Goal: Information Seeking & Learning: Find specific page/section

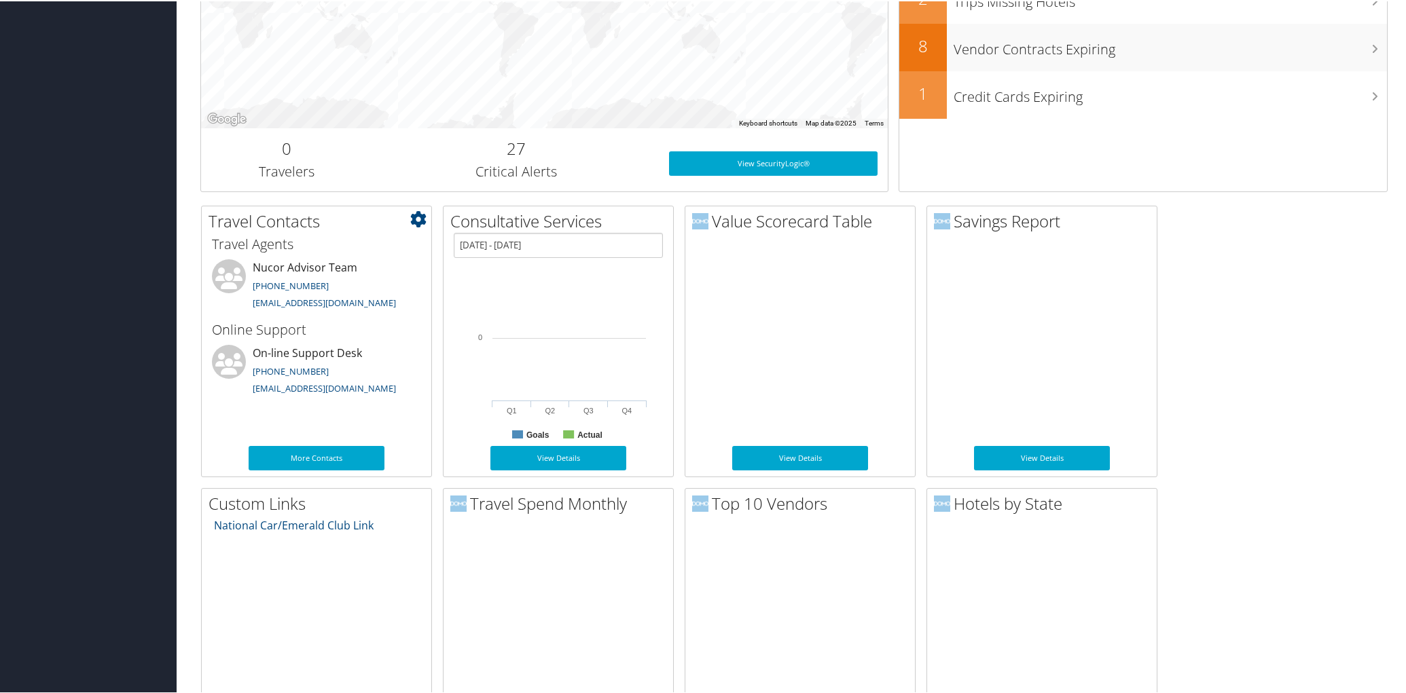
scroll to position [407, 0]
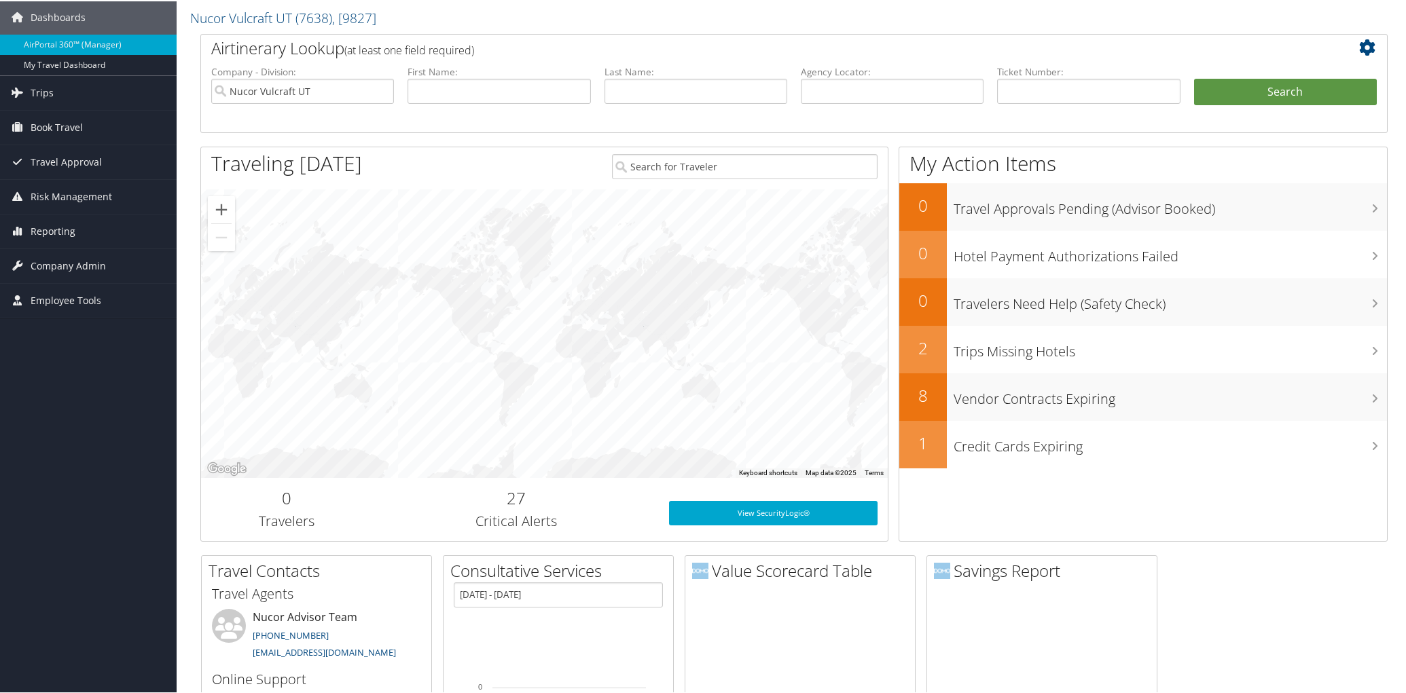
scroll to position [0, 0]
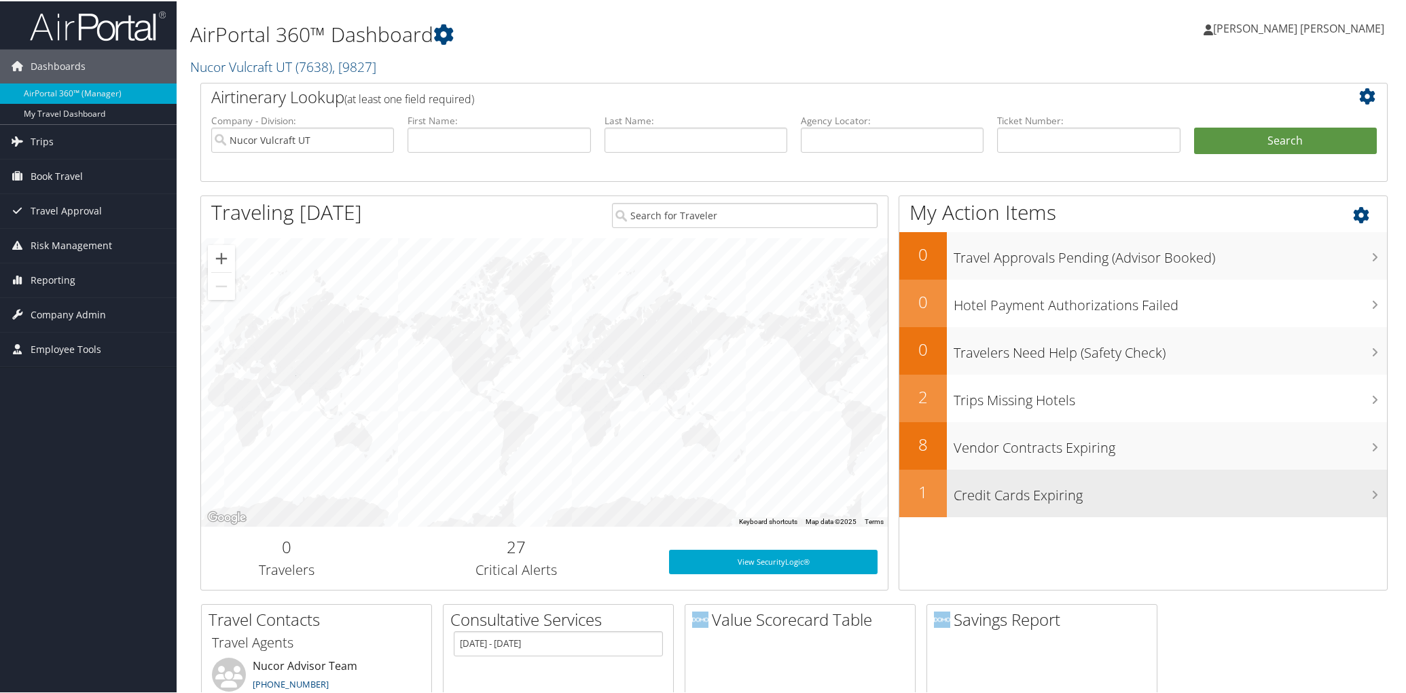
click at [964, 484] on h3 "Credit Cards Expiring" at bounding box center [1169, 491] width 433 height 26
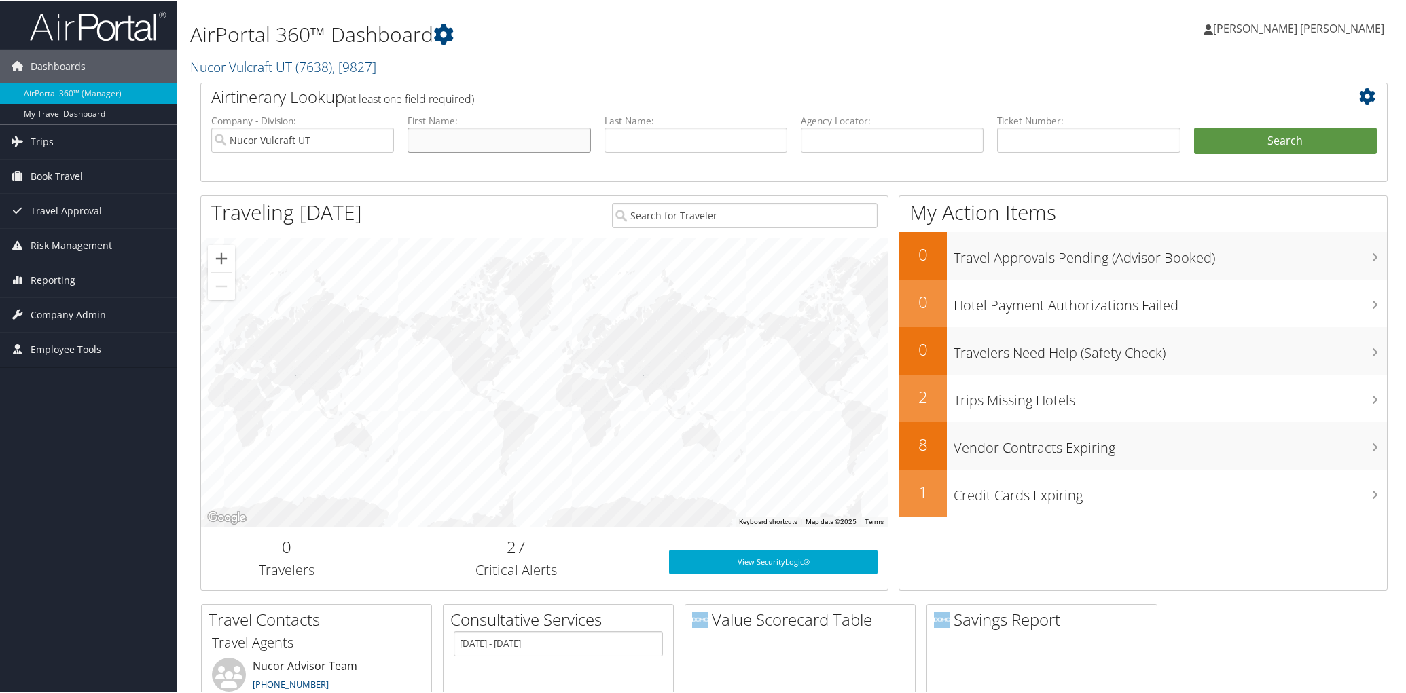
click at [429, 138] on input "text" at bounding box center [498, 138] width 183 height 25
type input "Bruce"
click at [625, 139] on input "text" at bounding box center [695, 138] width 183 height 25
type input "Brothersen"
click at [1270, 135] on button "Search" at bounding box center [1285, 139] width 183 height 27
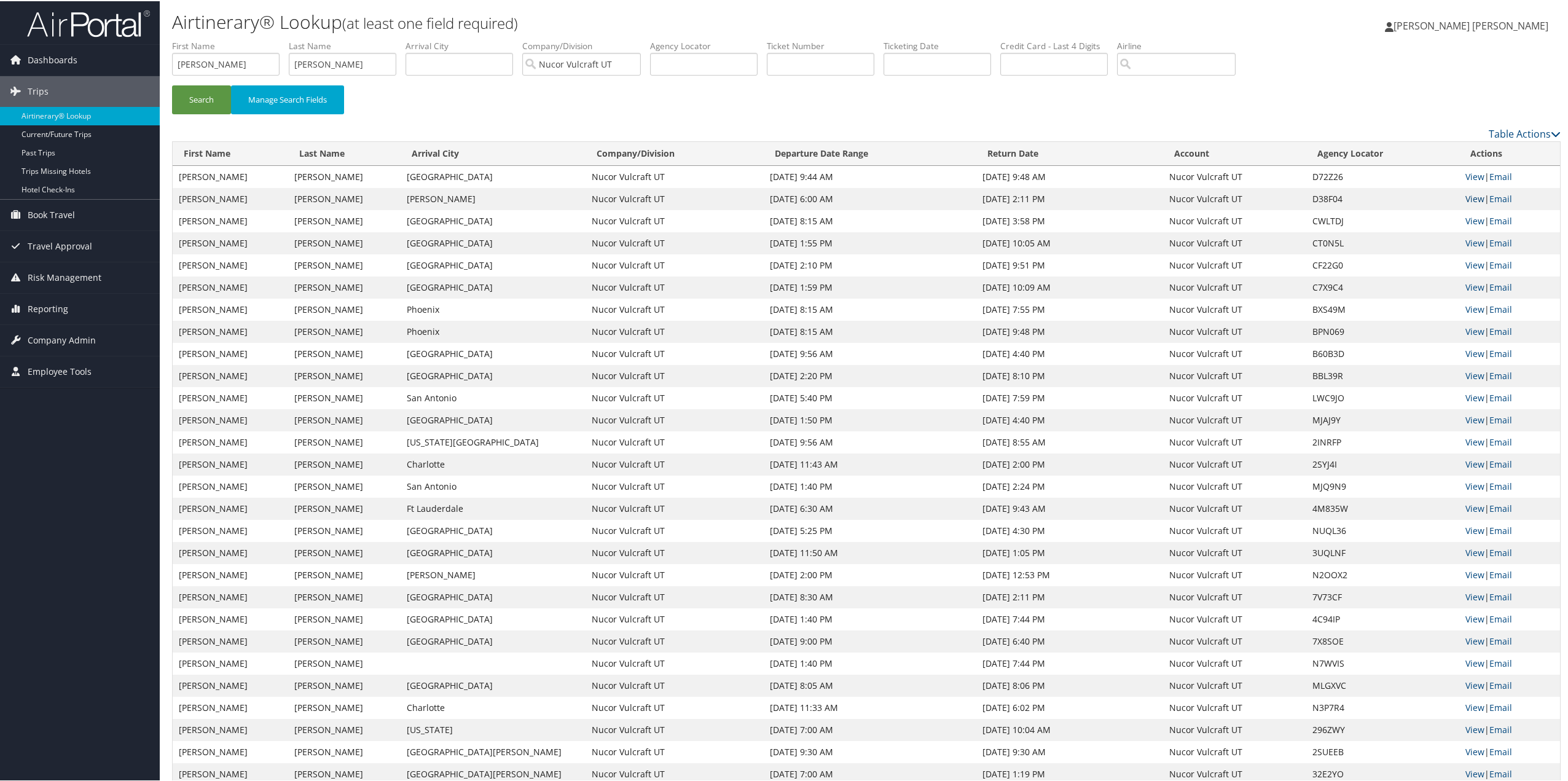
click at [1276, 196] on link "View" at bounding box center [1474, 197] width 19 height 12
click at [1276, 195] on link "View" at bounding box center [1474, 197] width 19 height 12
click at [1276, 200] on link "View" at bounding box center [1474, 197] width 19 height 12
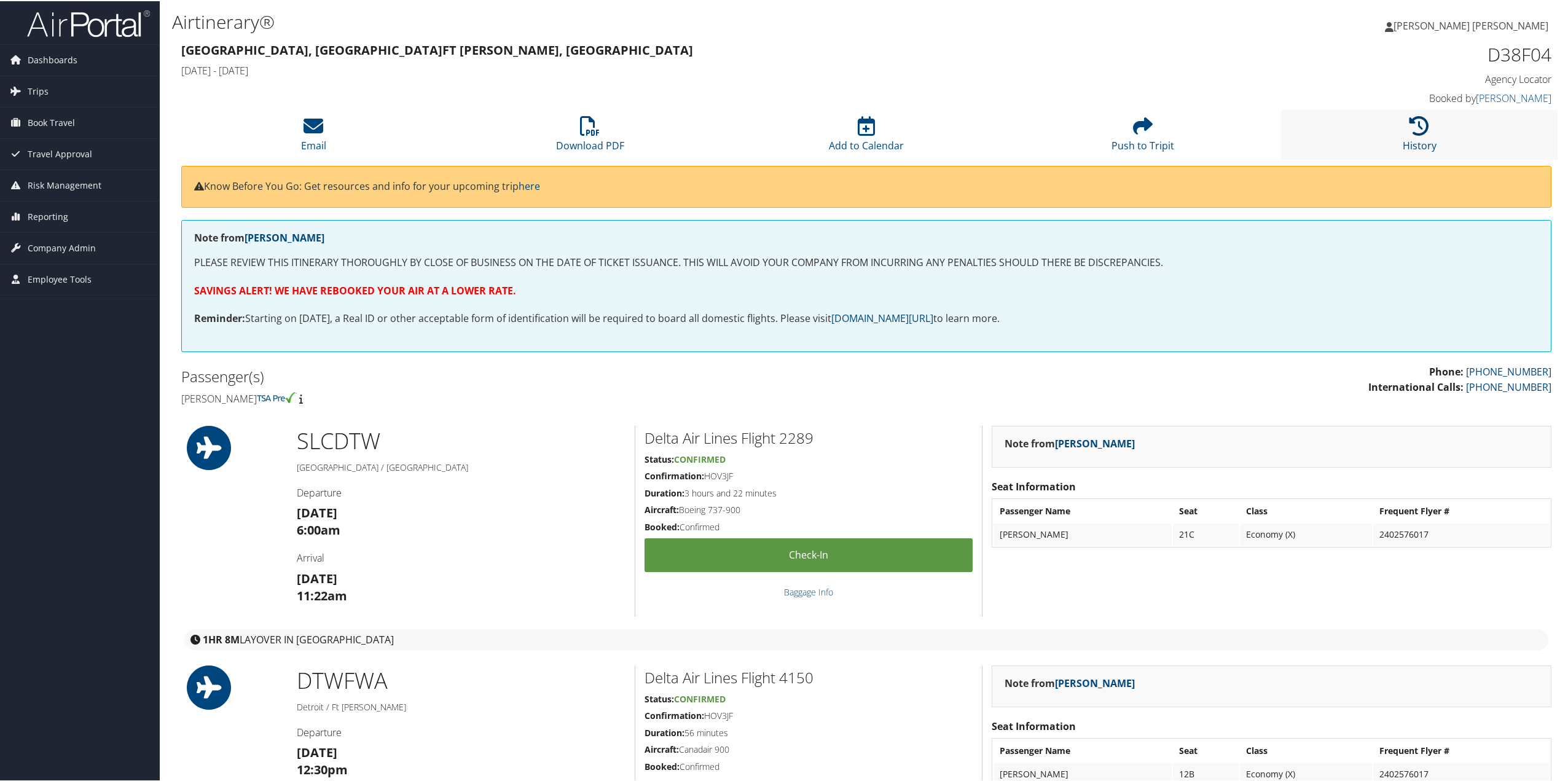
click at [1411, 124] on icon at bounding box center [1420, 125] width 20 height 20
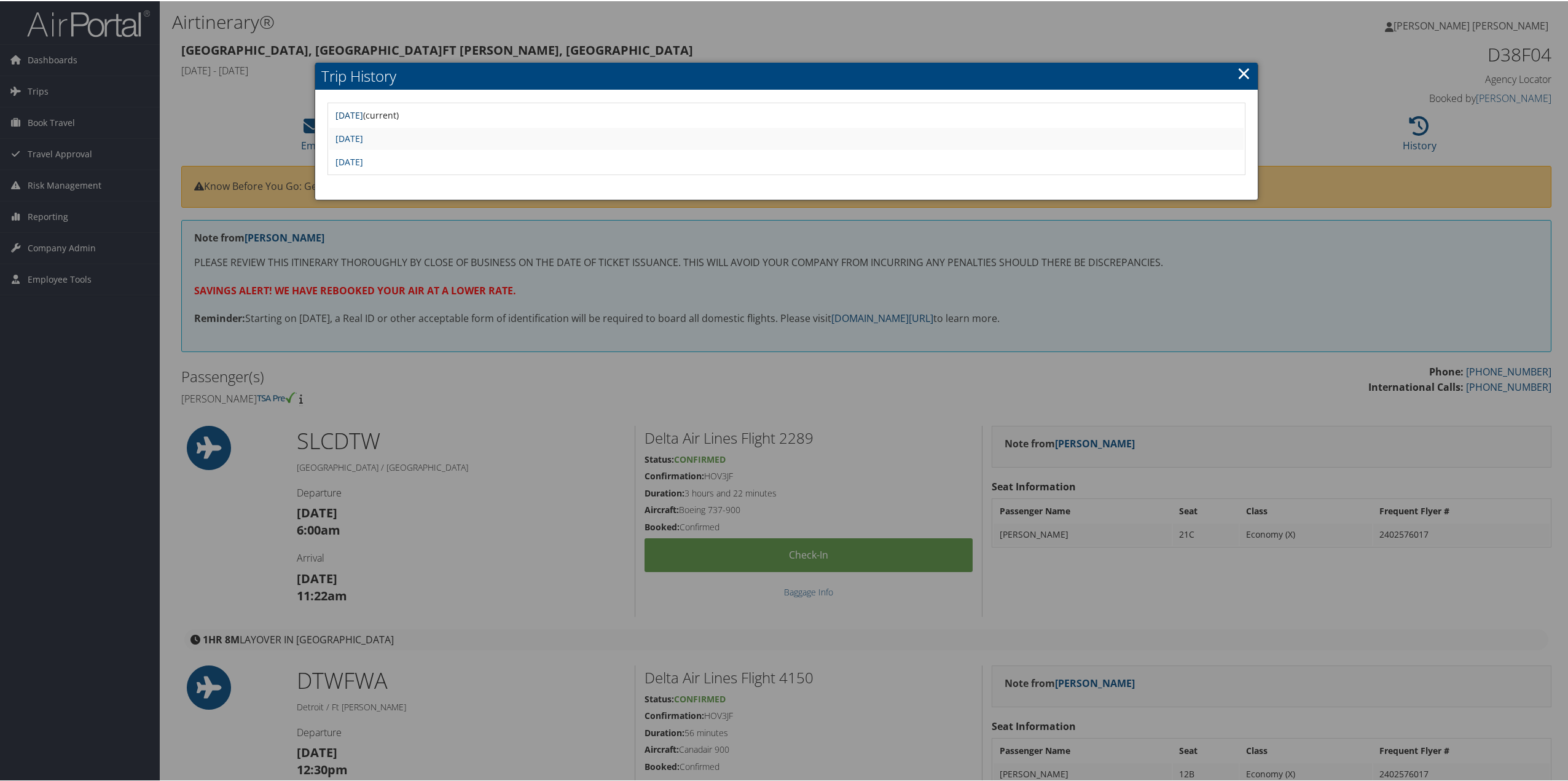
click at [363, 113] on link "[DATE]" at bounding box center [349, 114] width 28 height 12
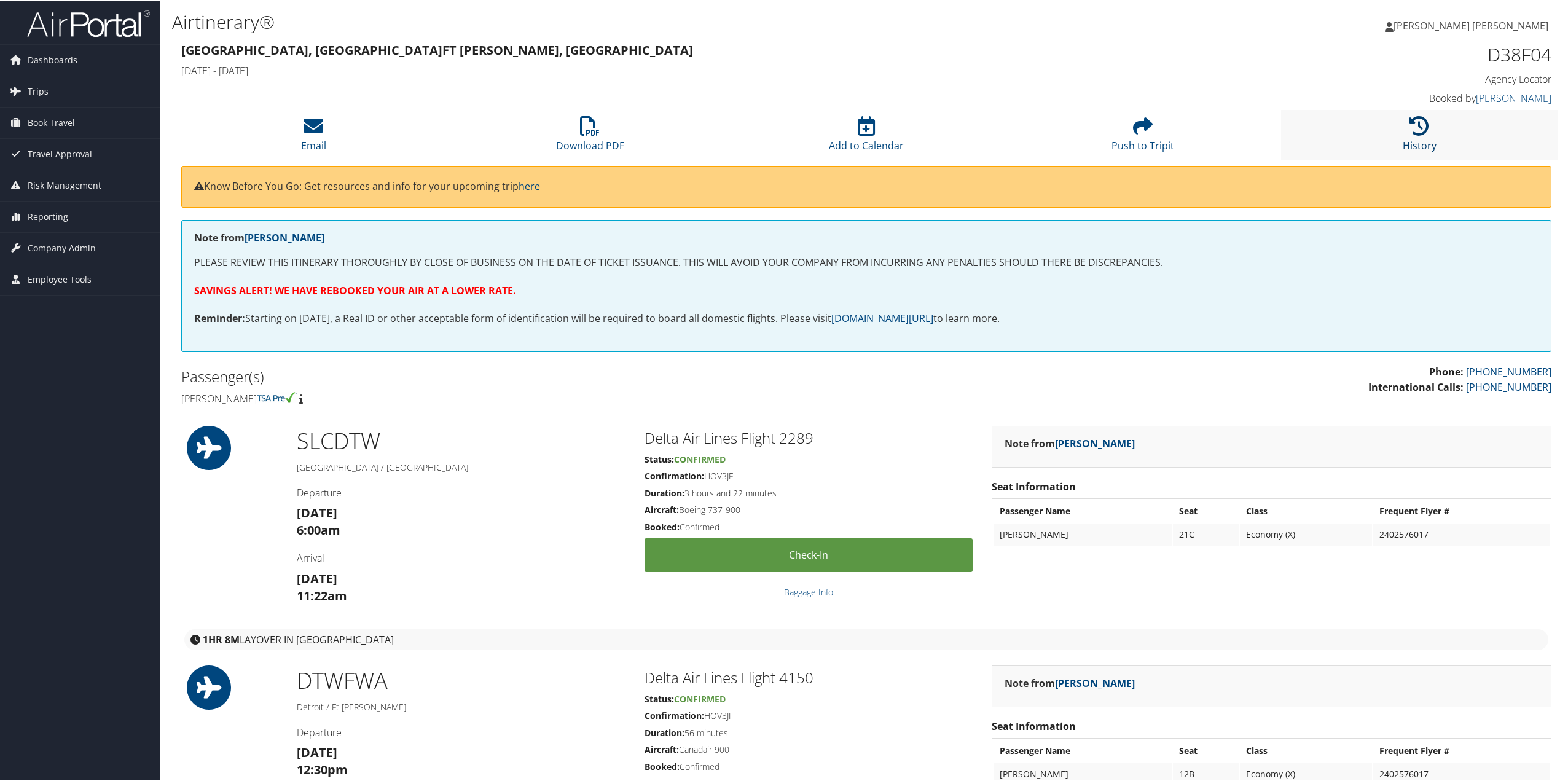
click at [1410, 123] on icon at bounding box center [1420, 125] width 20 height 20
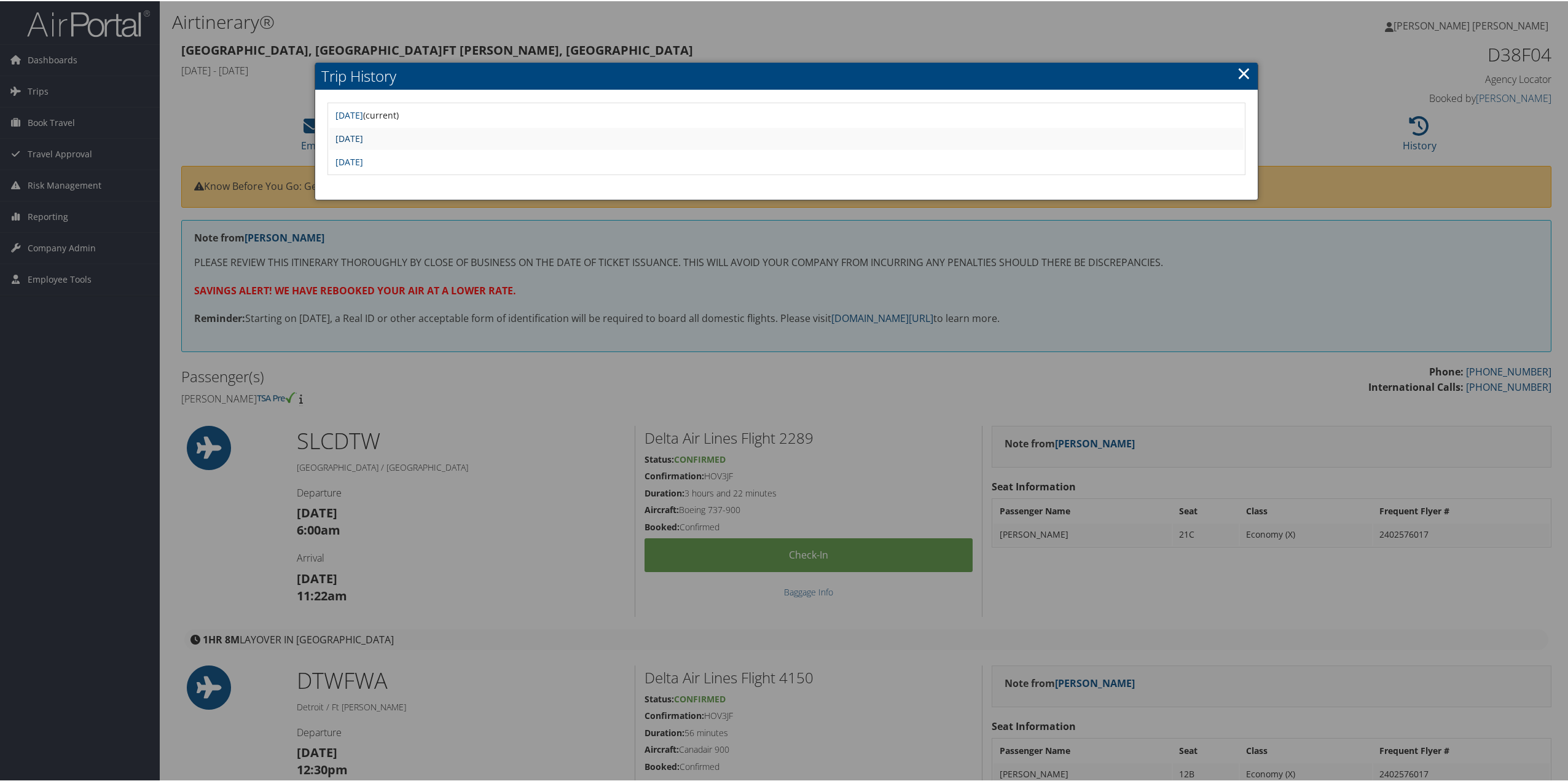
click at [363, 135] on link "[DATE]" at bounding box center [349, 137] width 28 height 12
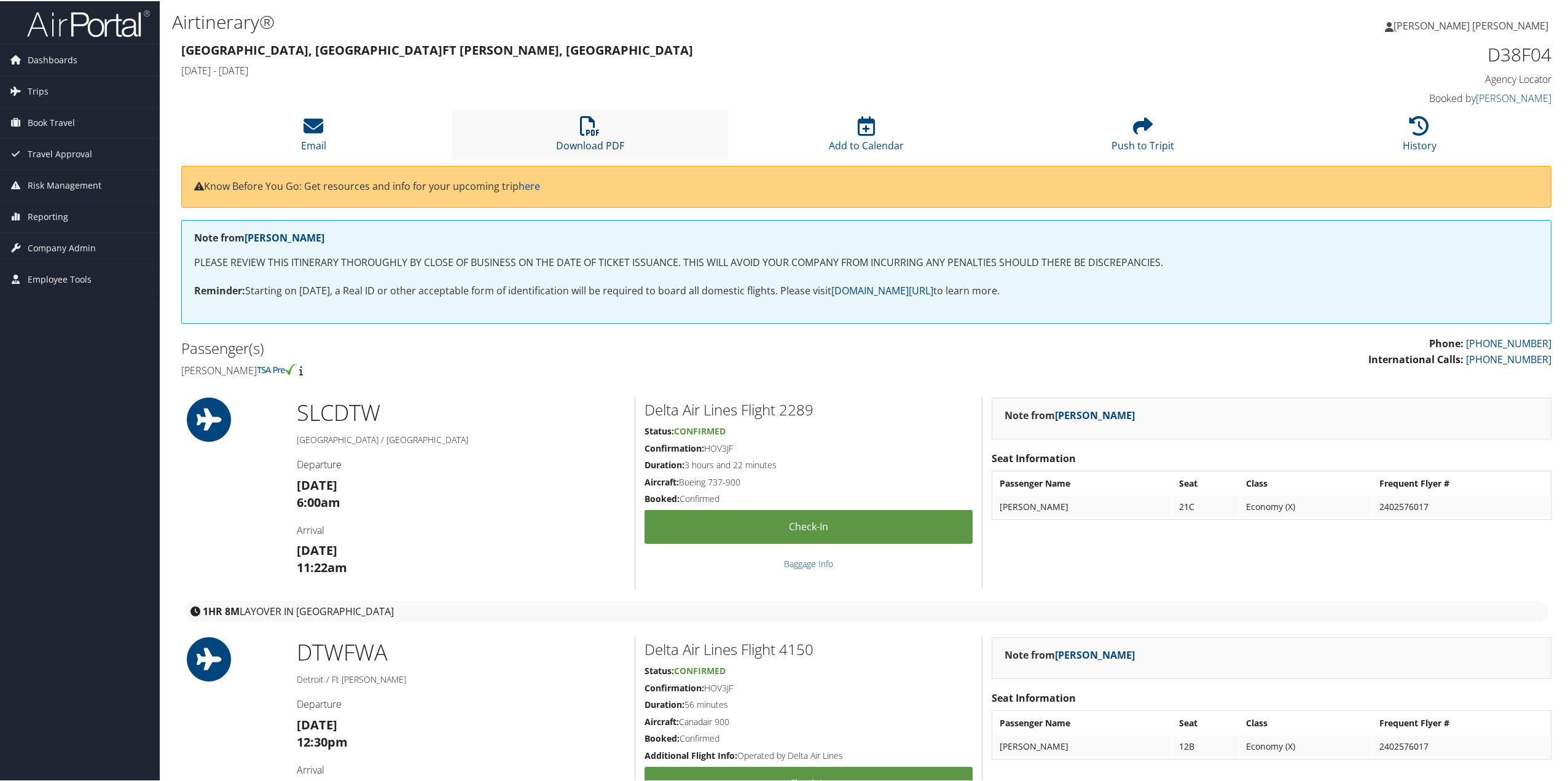
click at [594, 126] on icon at bounding box center [590, 125] width 20 height 20
click at [1413, 131] on icon at bounding box center [1420, 125] width 20 height 20
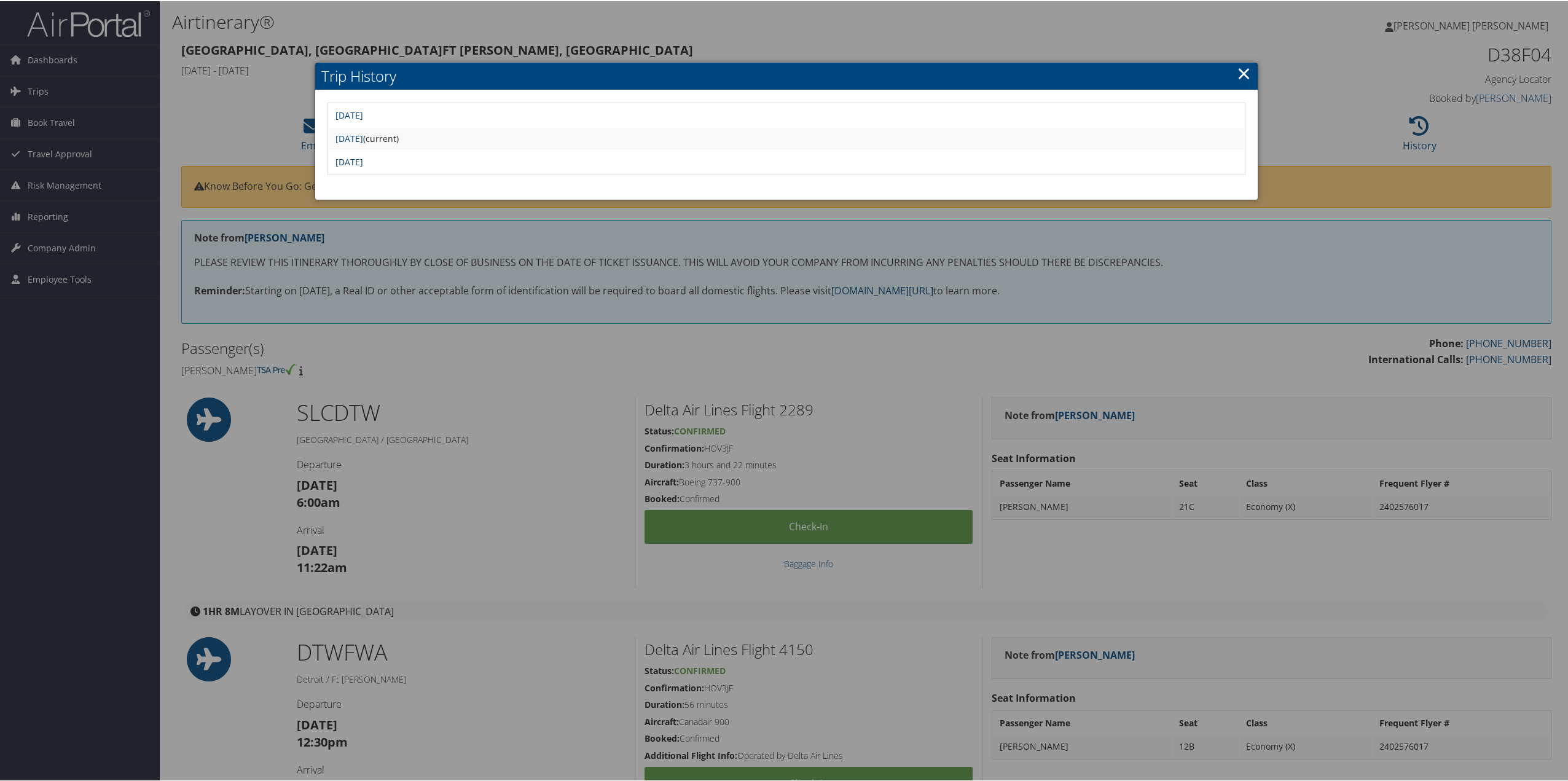
click at [363, 160] on link "Wed Aug 13 12:00:45 MDT 2025" at bounding box center [349, 160] width 28 height 12
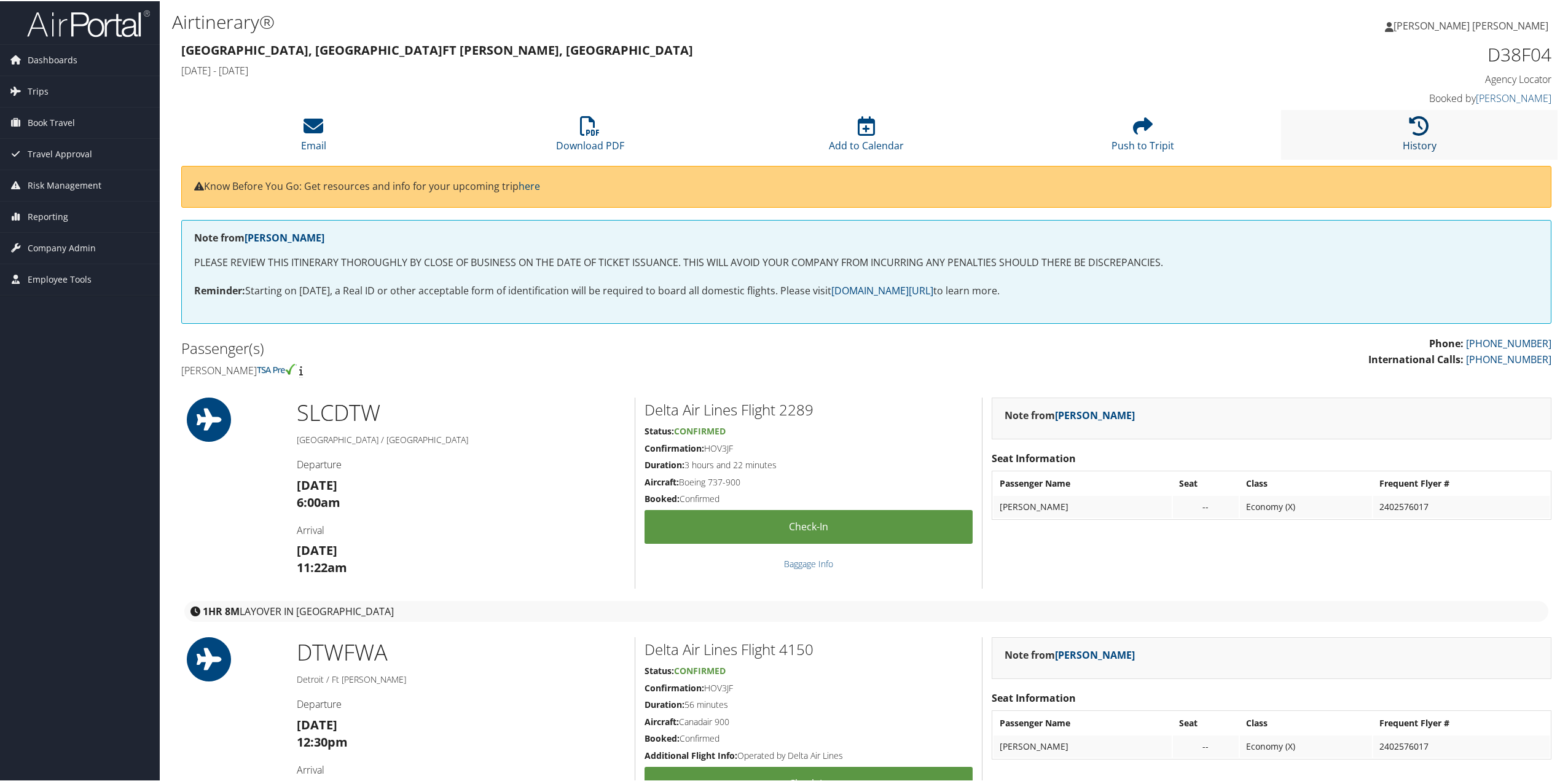
click at [1418, 132] on icon at bounding box center [1420, 125] width 20 height 20
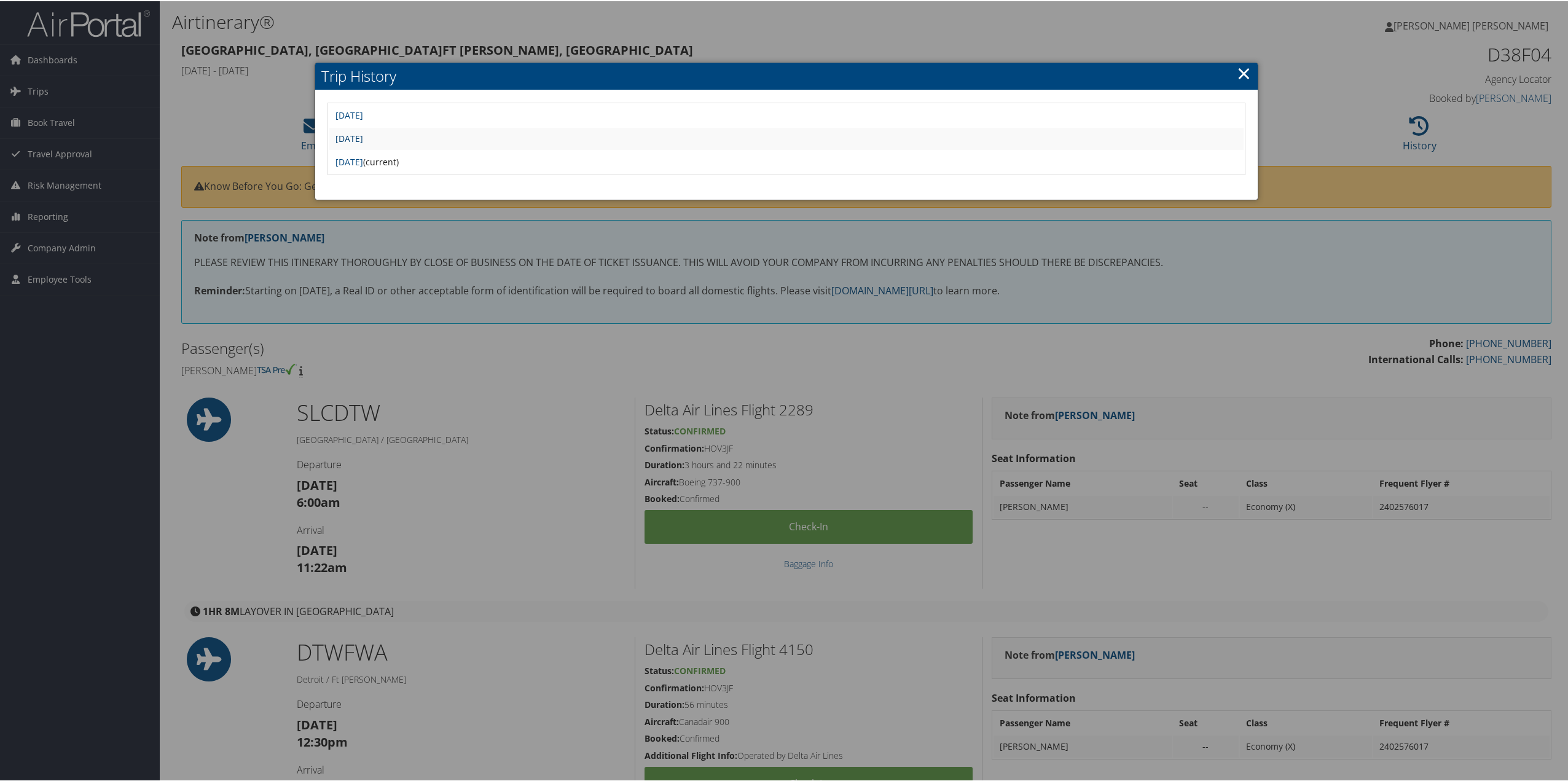
click at [363, 137] on link "Wed Aug 13 13:11:37 MDT 2025" at bounding box center [349, 137] width 28 height 12
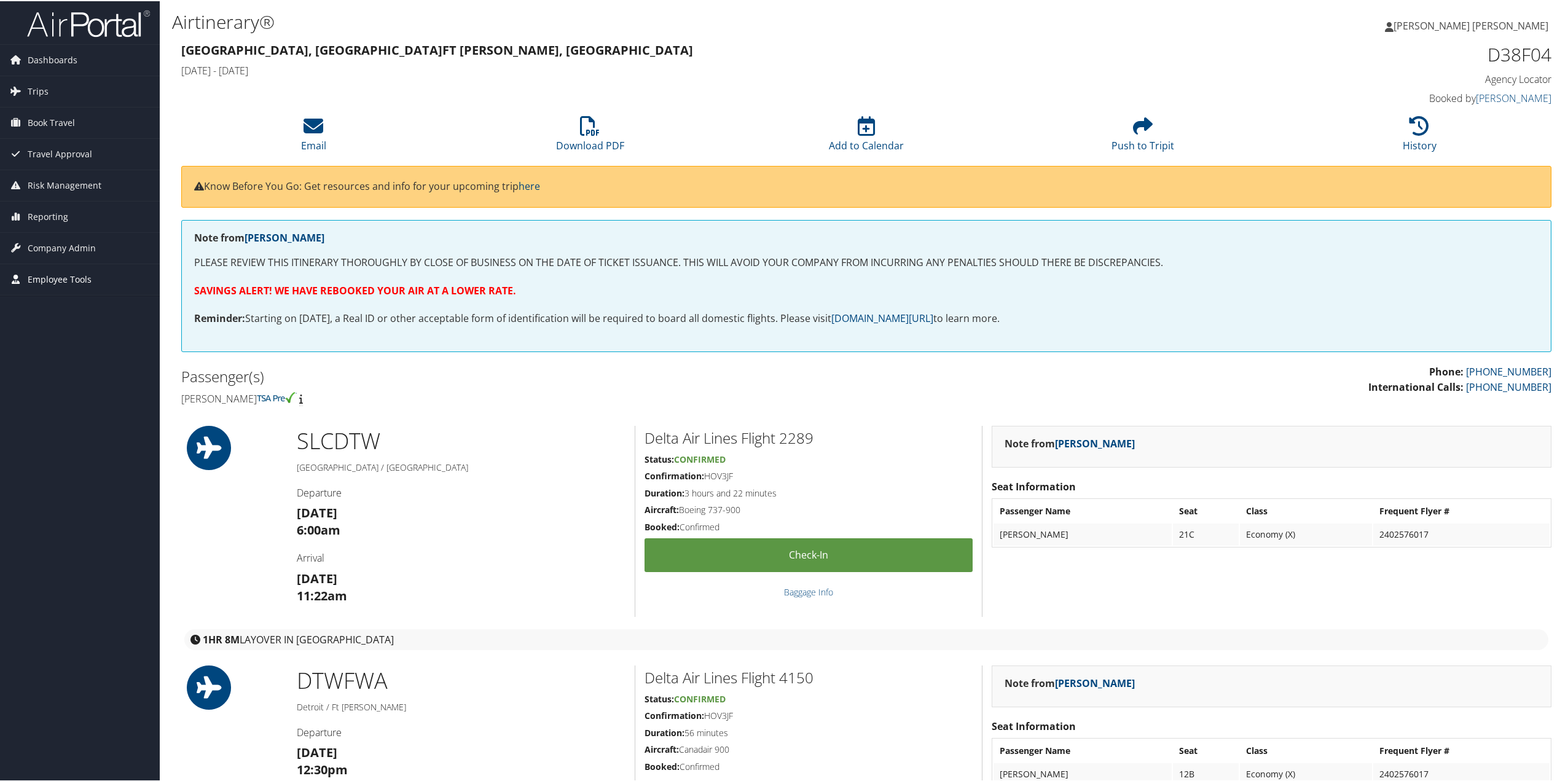
click at [48, 278] on span "Employee Tools" at bounding box center [60, 279] width 64 height 31
click at [32, 301] on link "Help Desk" at bounding box center [80, 303] width 160 height 18
click at [71, 245] on span "Company Admin" at bounding box center [62, 247] width 68 height 31
click at [42, 307] on link "People" at bounding box center [80, 309] width 160 height 18
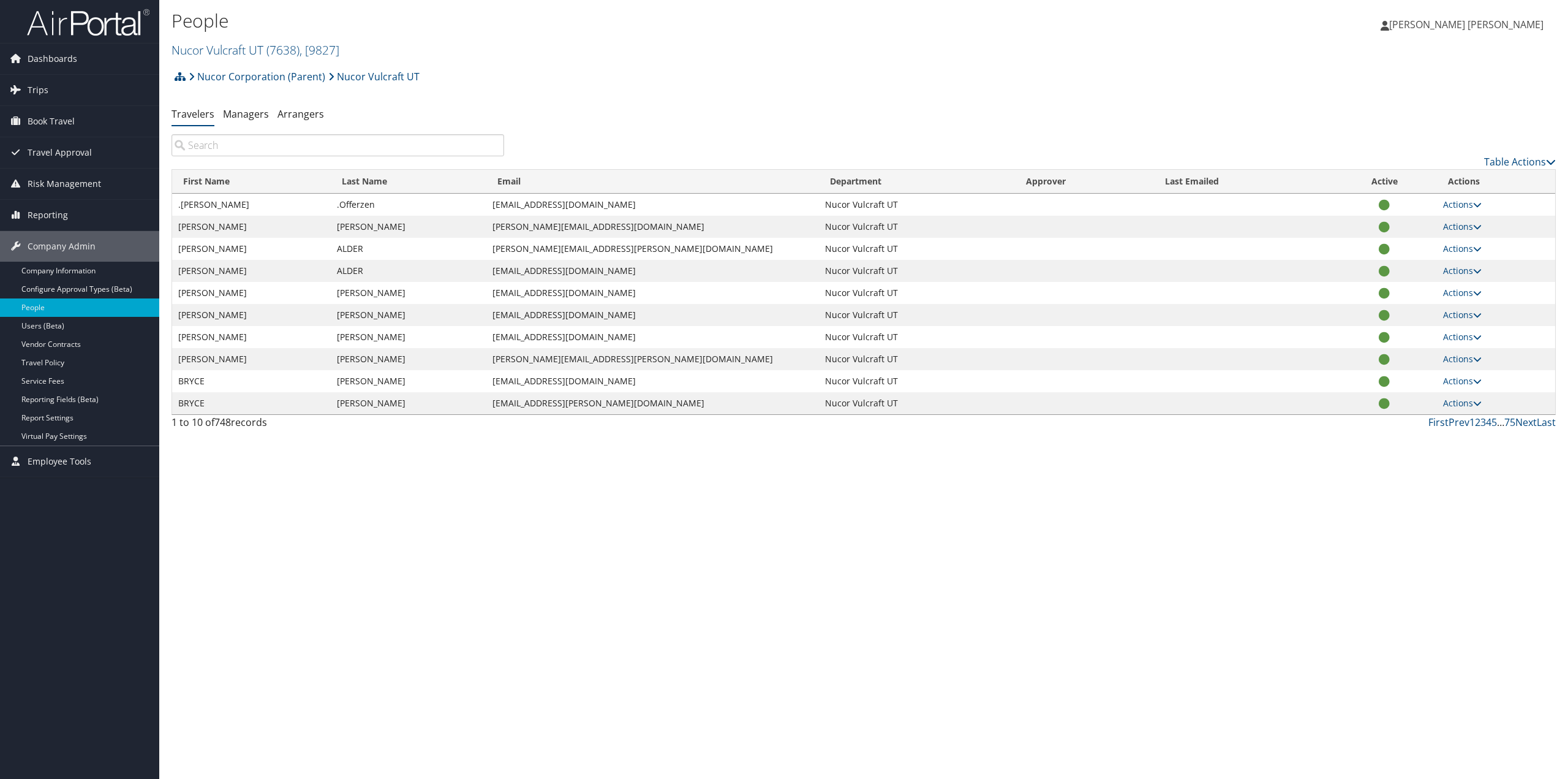
click at [251, 148] on input "search" at bounding box center [337, 145] width 333 height 22
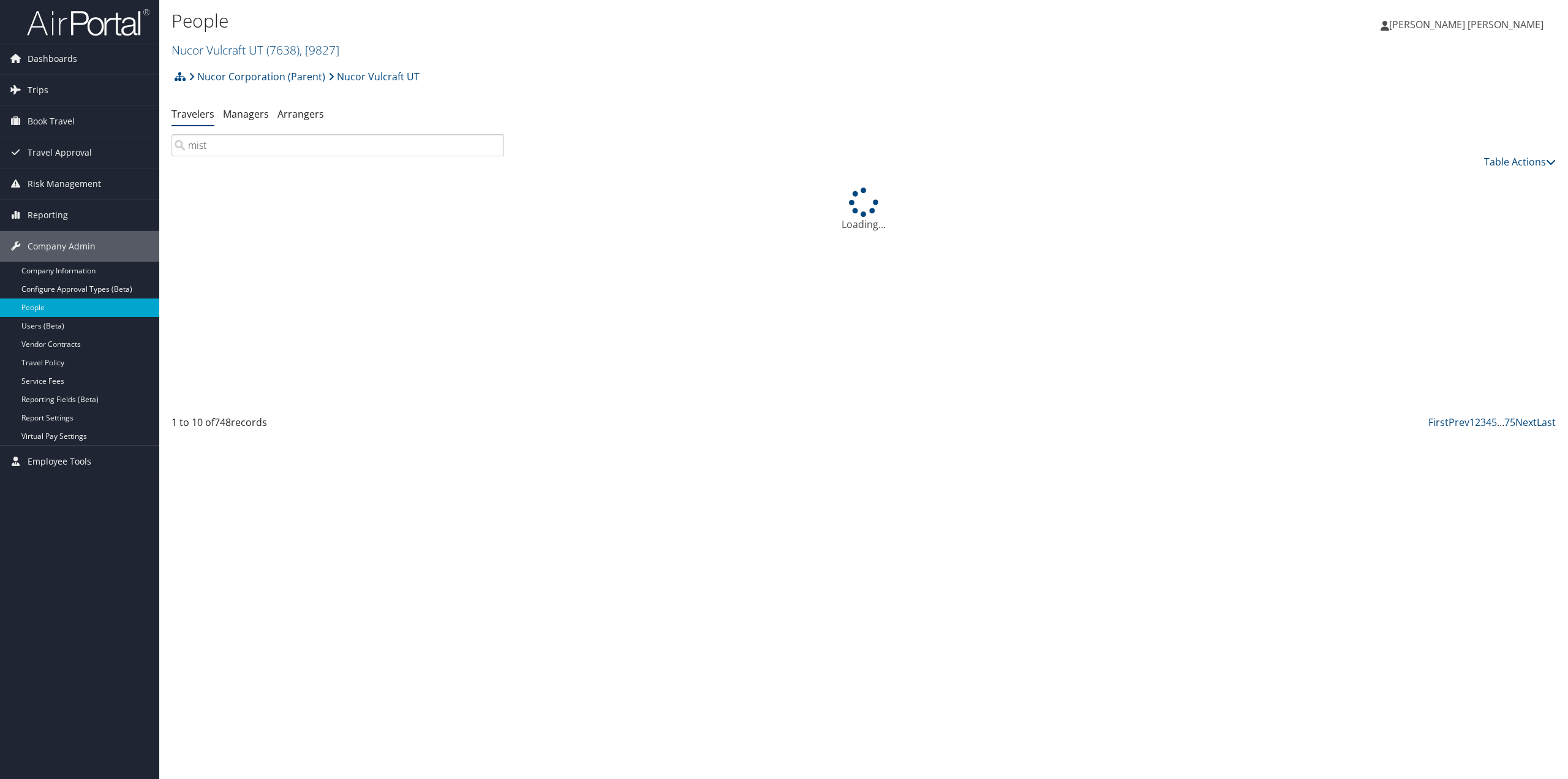
type input "misty"
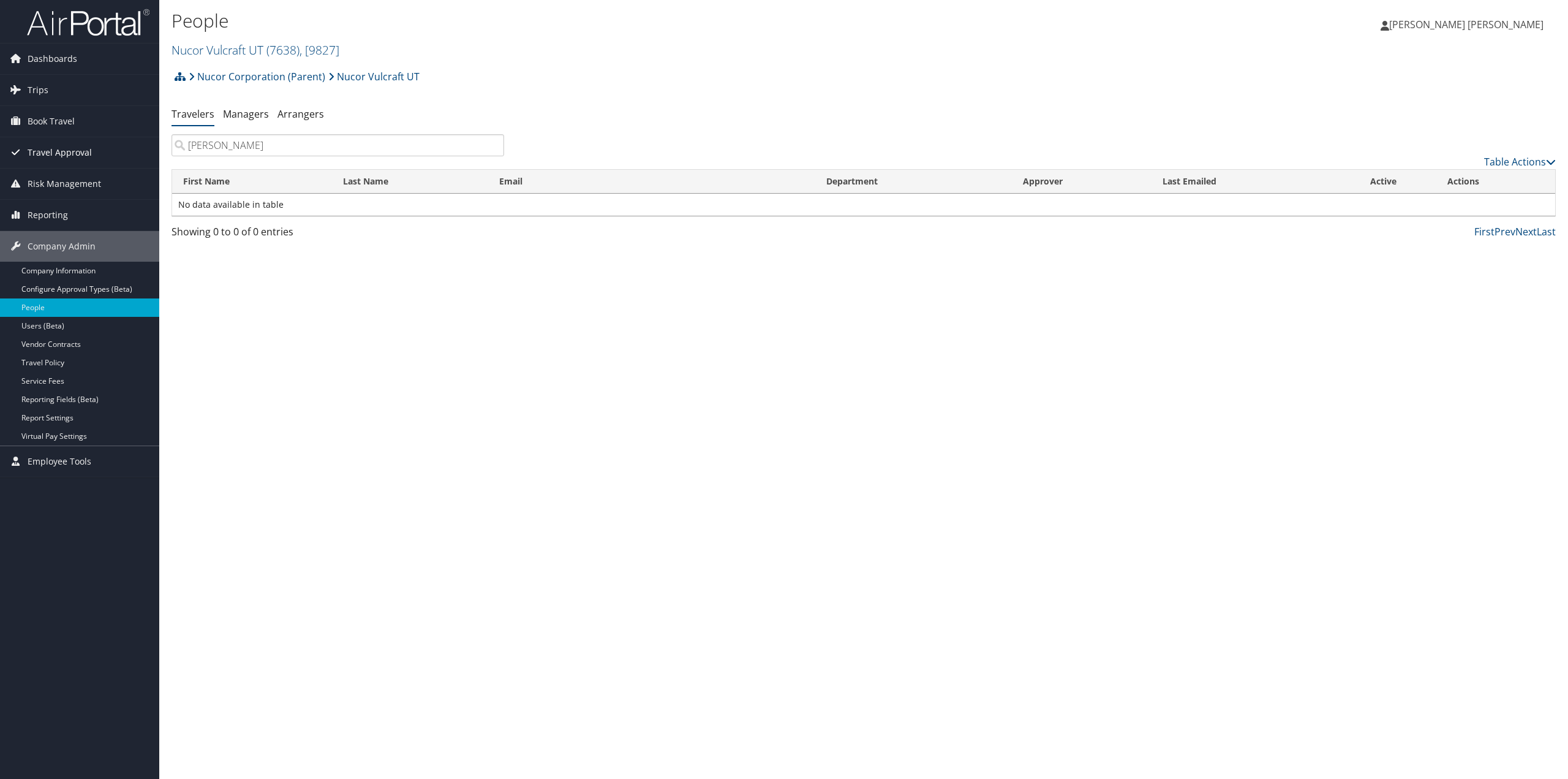
drag, startPoint x: 224, startPoint y: 148, endPoint x: 155, endPoint y: 137, distance: 69.9
click at [155, 137] on div "Dashboards AirPortal 360™ (Manager) My Travel Dashboard Trips Airtinerary® Look…" at bounding box center [784, 389] width 1568 height 779
type input "grahn"
click at [235, 116] on link "Managers" at bounding box center [245, 114] width 46 height 14
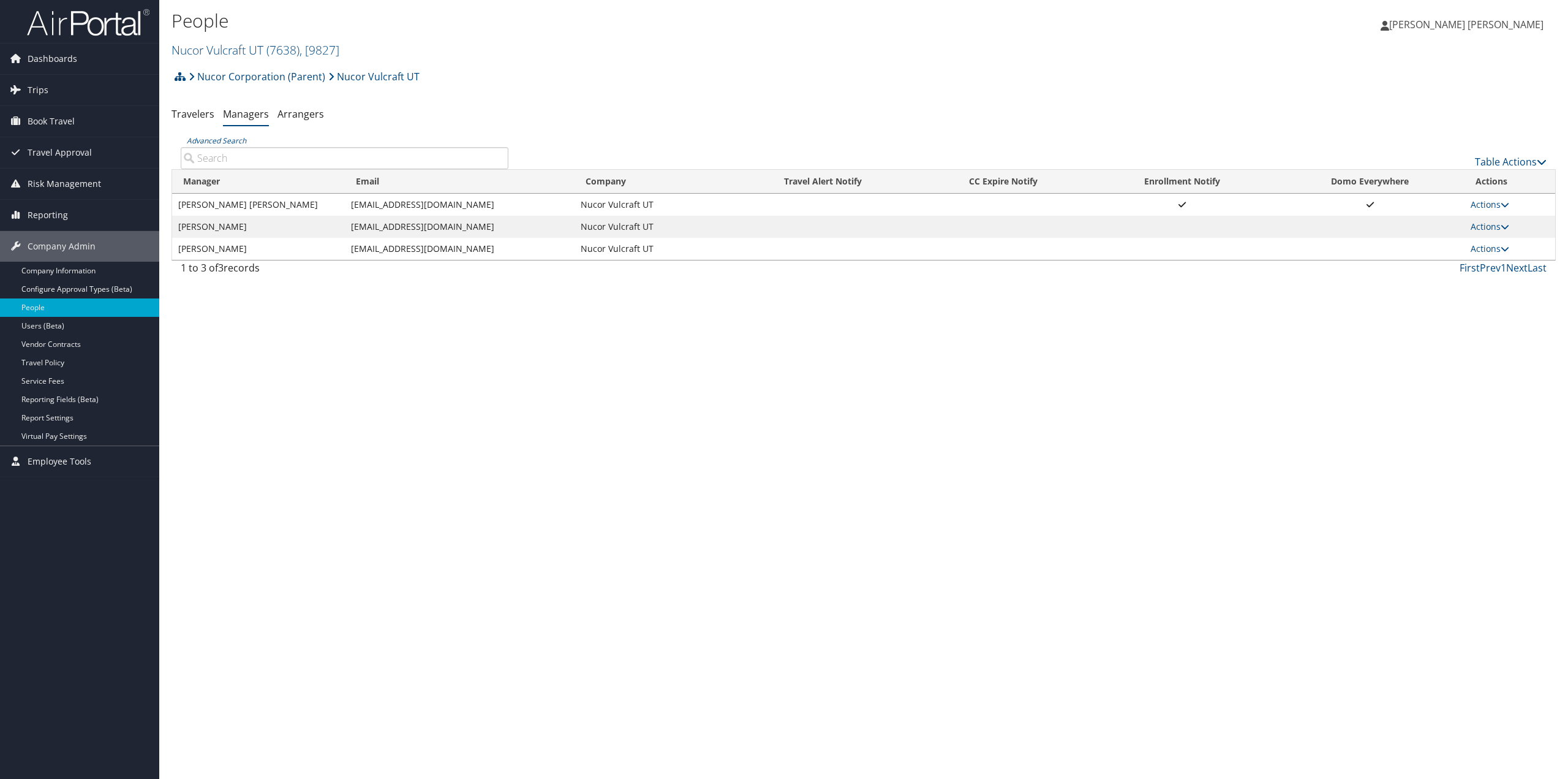
drag, startPoint x: 232, startPoint y: 157, endPoint x: 177, endPoint y: 146, distance: 56.1
click at [177, 146] on div "Advanced Search" at bounding box center [345, 152] width 346 height 34
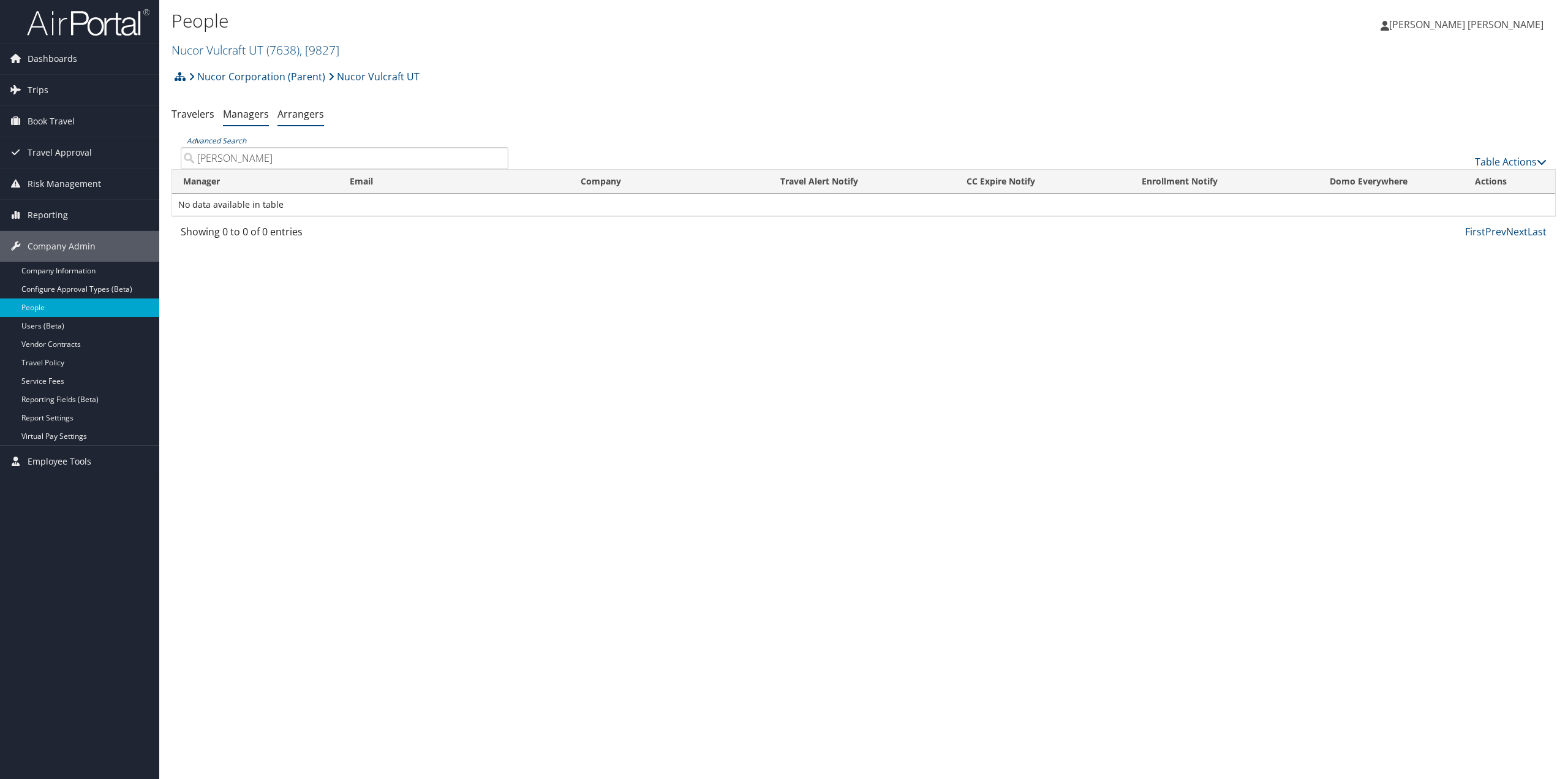
type input "grahn"
click at [300, 114] on link "Arrangers" at bounding box center [301, 114] width 47 height 14
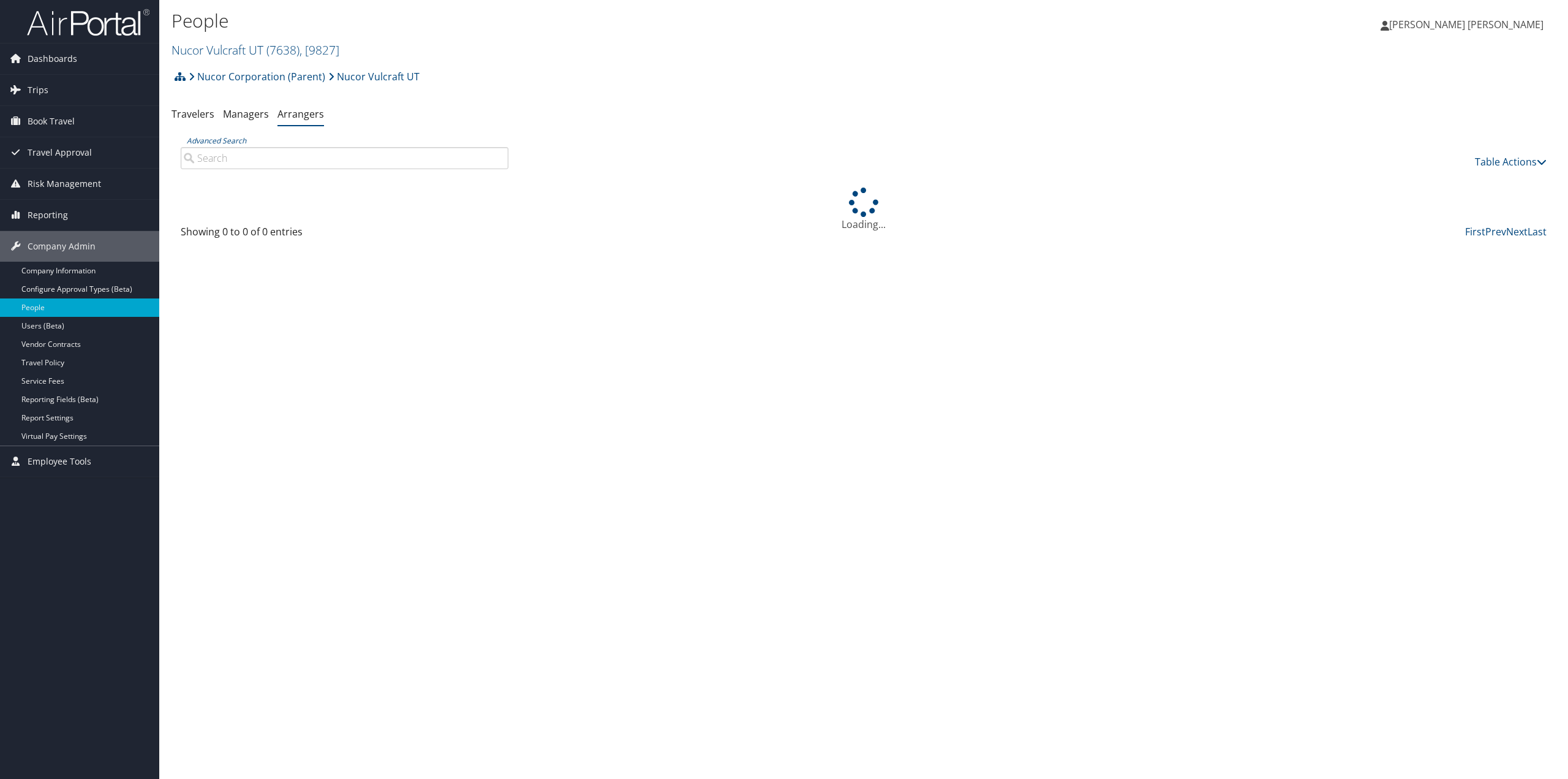
click at [237, 160] on input "Advanced Search" at bounding box center [344, 158] width 327 height 22
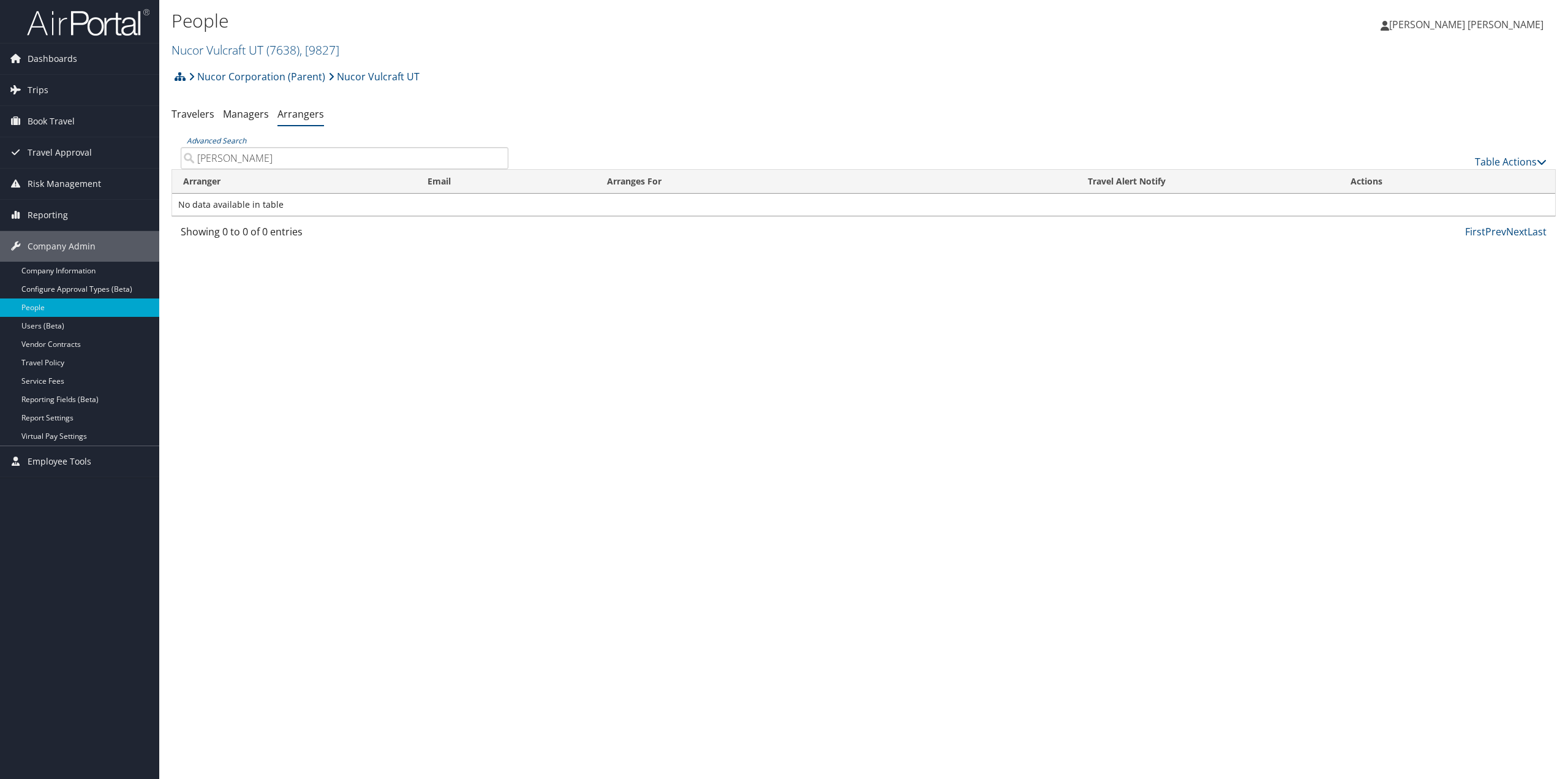
drag, startPoint x: 238, startPoint y: 160, endPoint x: 172, endPoint y: 147, distance: 67.3
click at [174, 148] on div "Advanced Search [PERSON_NAME]" at bounding box center [345, 152] width 346 height 34
type input "[PERSON_NAME]"
click at [46, 87] on span "Trips" at bounding box center [38, 90] width 21 height 31
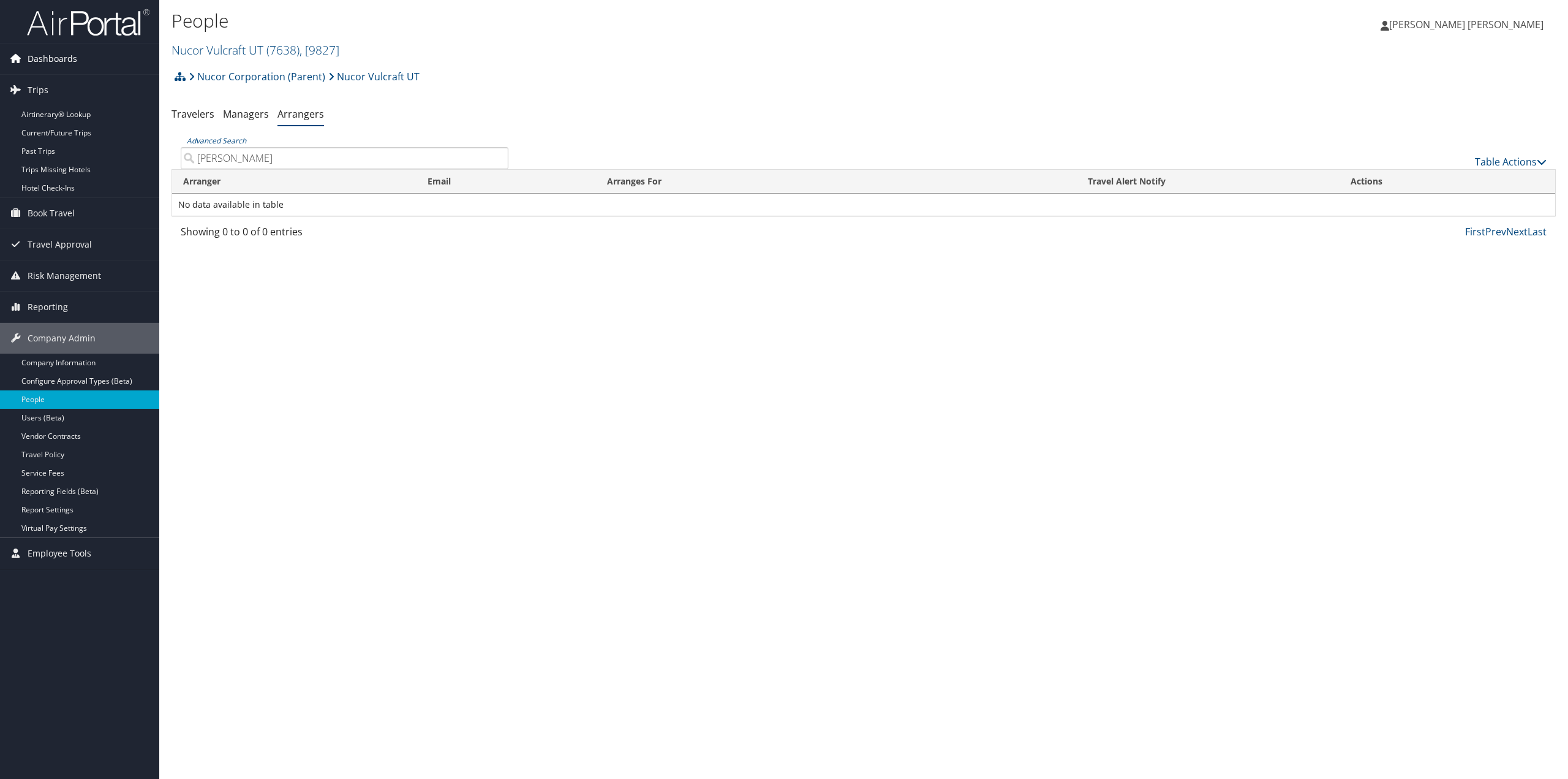
click at [60, 58] on span "Dashboards" at bounding box center [52, 59] width 50 height 31
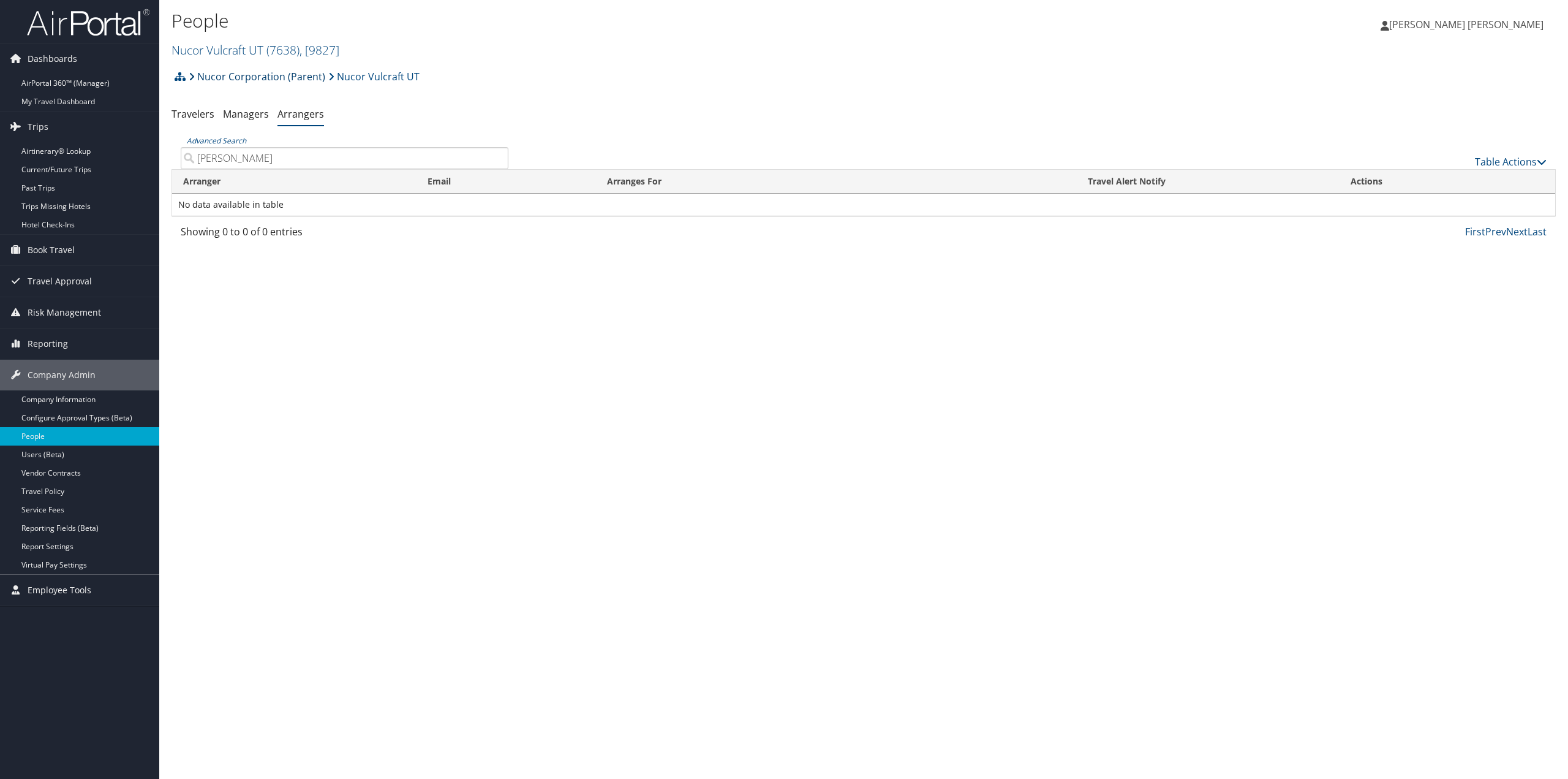
click at [237, 77] on link "Nucor Corporation (Parent)" at bounding box center [256, 76] width 136 height 24
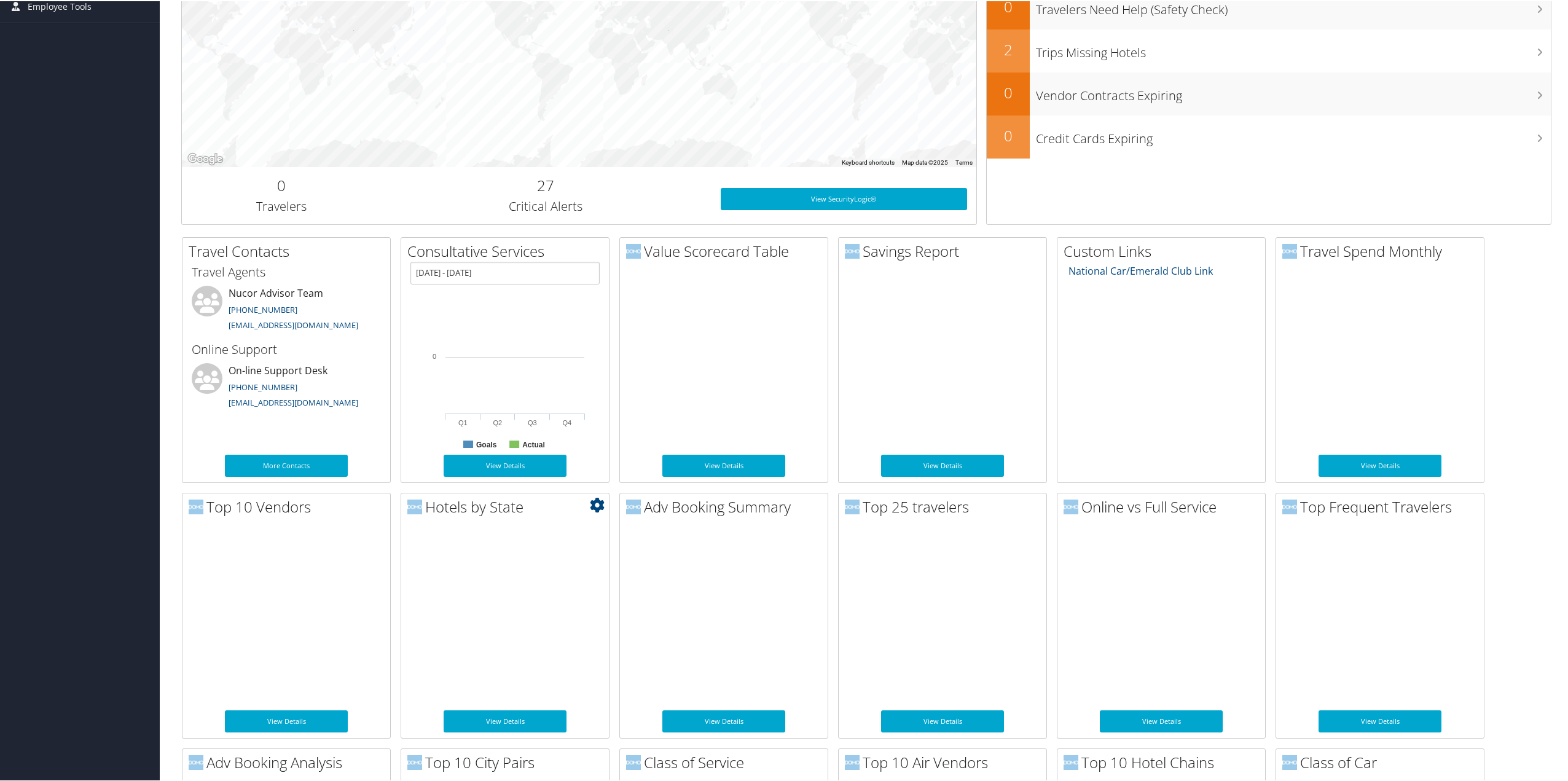
scroll to position [430, 0]
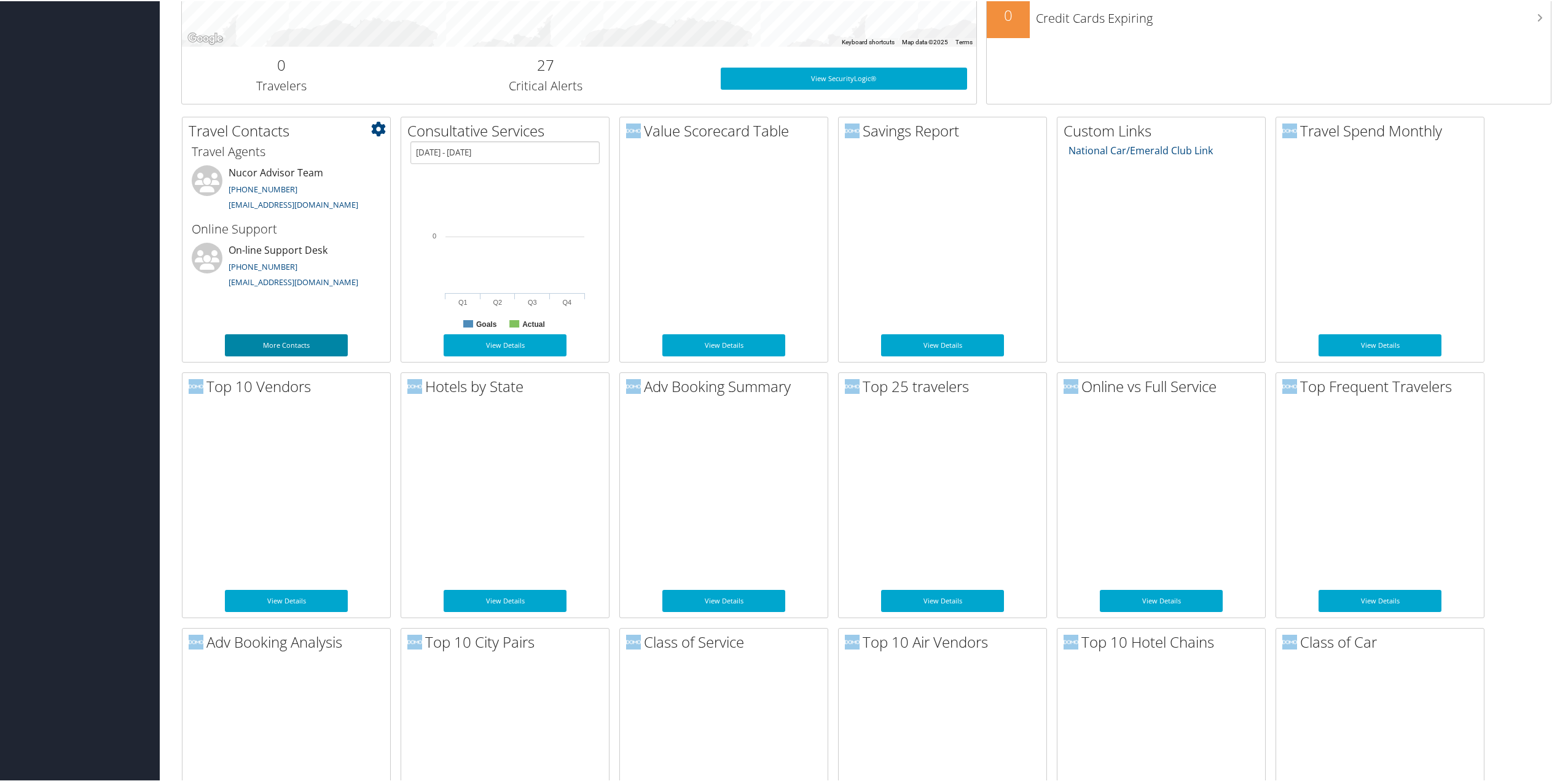
click at [277, 342] on link "More Contacts" at bounding box center [287, 344] width 123 height 22
